Goal: Use online tool/utility: Utilize a website feature to perform a specific function

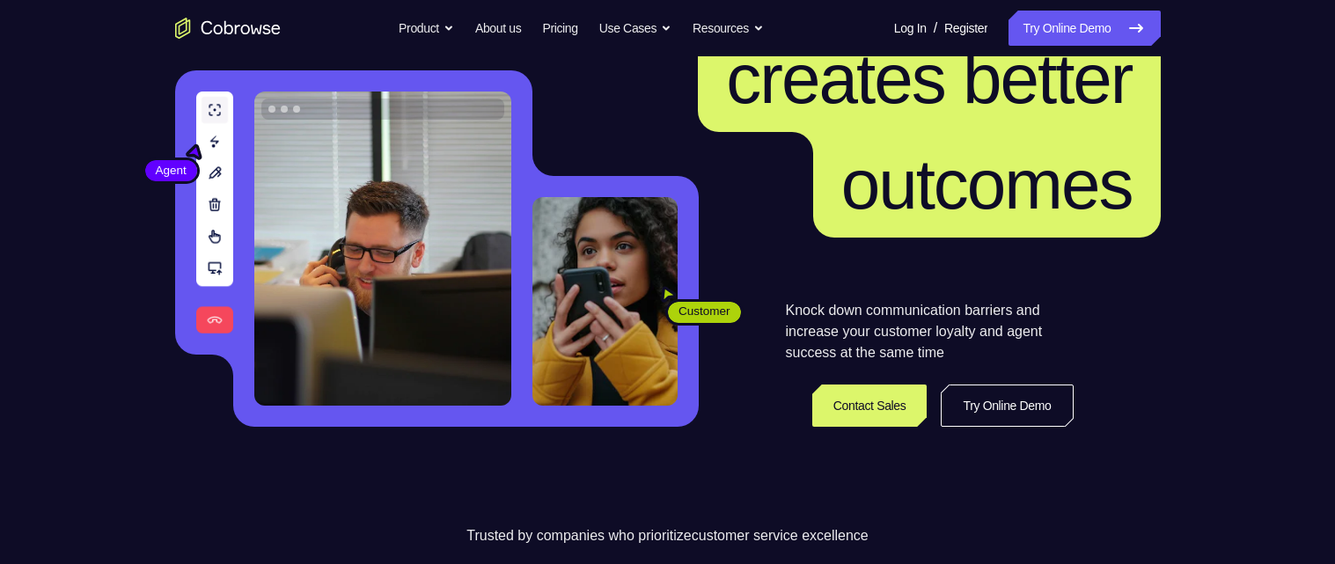
scroll to position [172, 0]
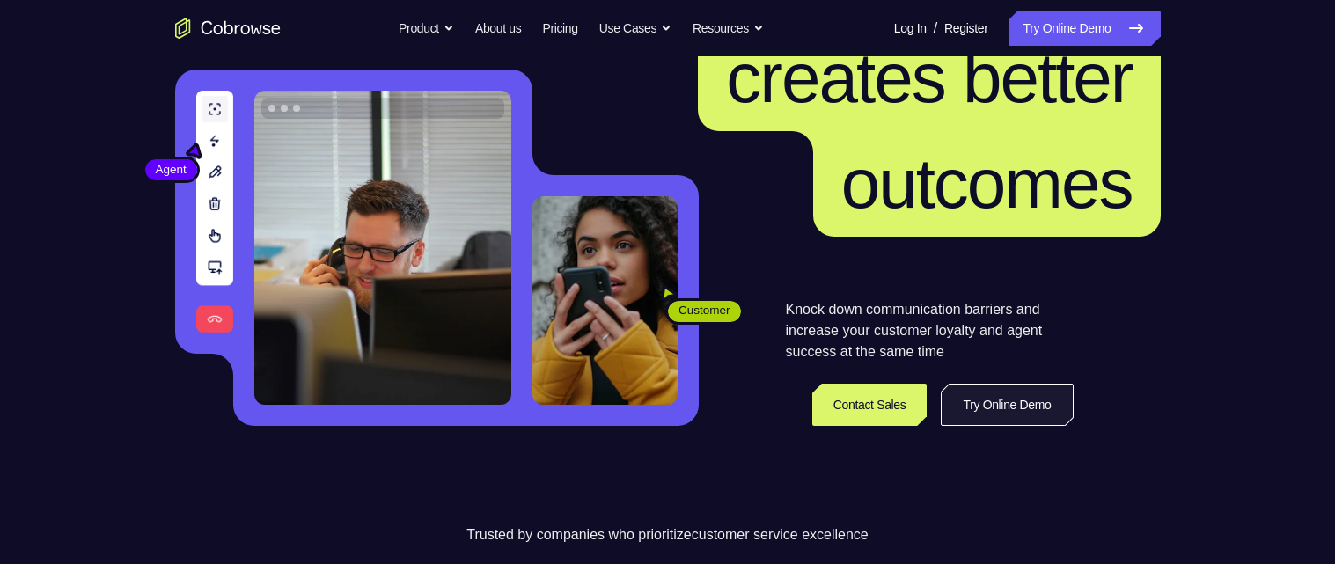
click at [1022, 401] on link "Try Online Demo" at bounding box center [1007, 405] width 132 height 42
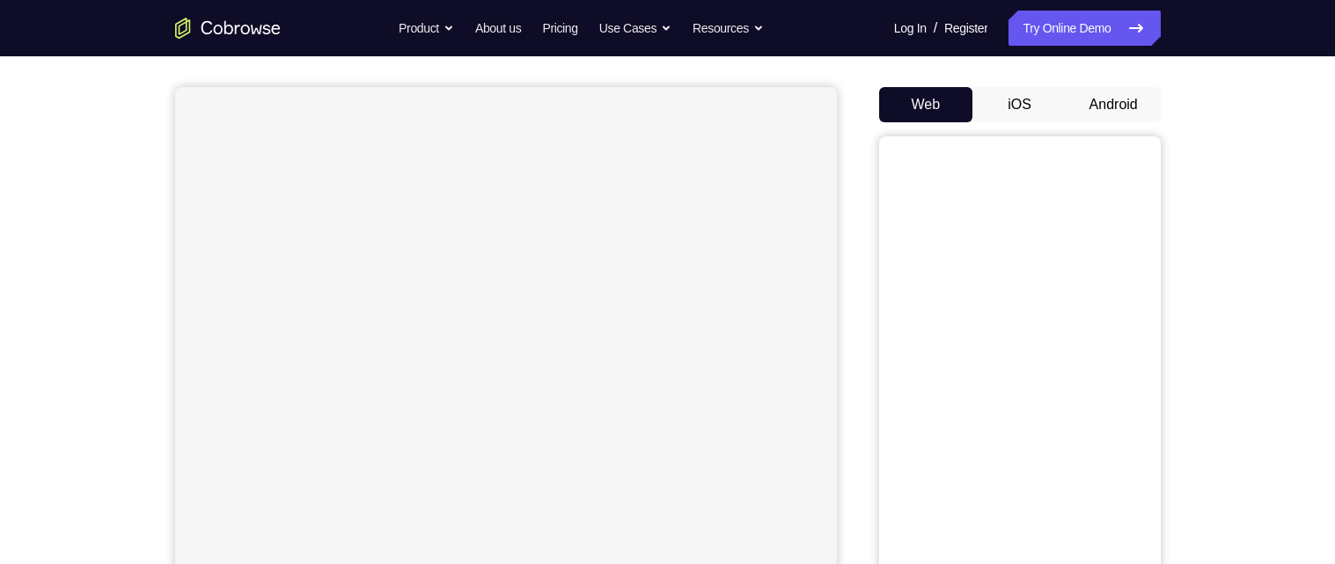
scroll to position [140, 0]
click at [1103, 104] on button "Android" at bounding box center [1113, 106] width 94 height 35
